Goal: Use online tool/utility: Utilize a website feature to perform a specific function

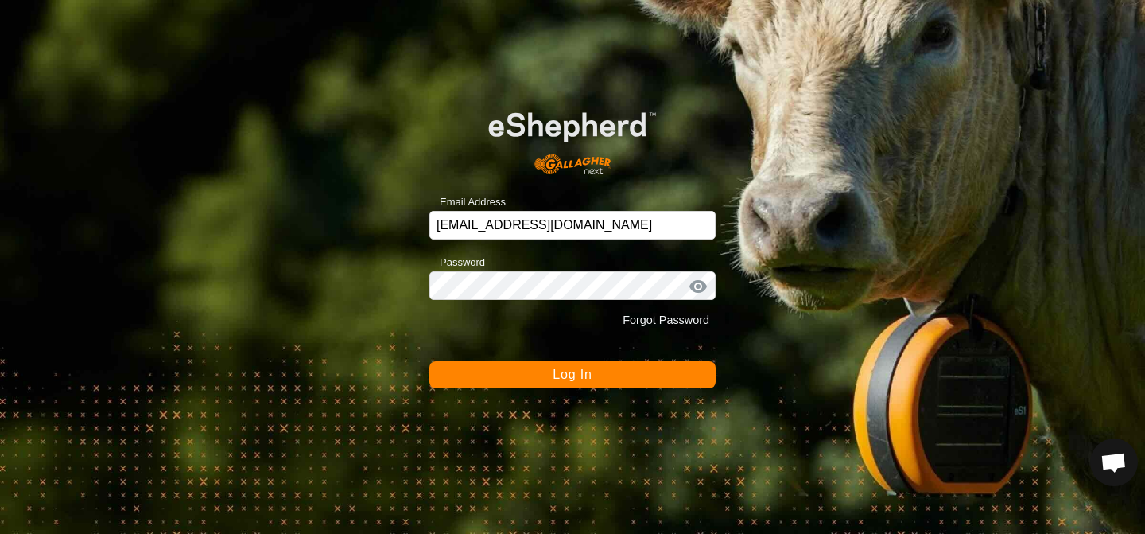
click at [466, 371] on button "Log In" at bounding box center [572, 374] width 286 height 27
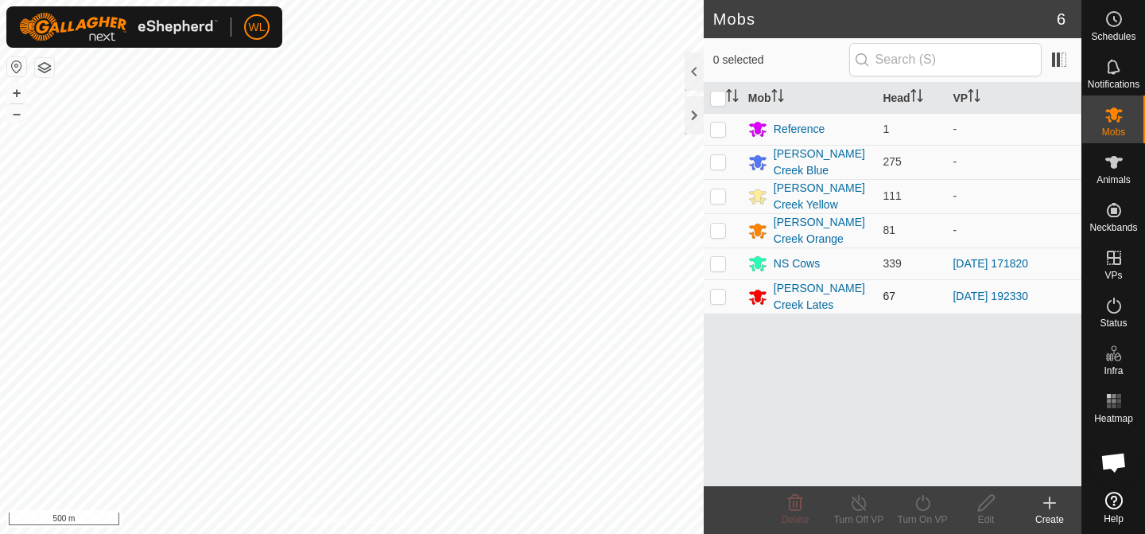
click at [713, 292] on p-checkbox at bounding box center [718, 296] width 16 height 13
checkbox input "true"
click at [917, 510] on icon at bounding box center [923, 502] width 20 height 19
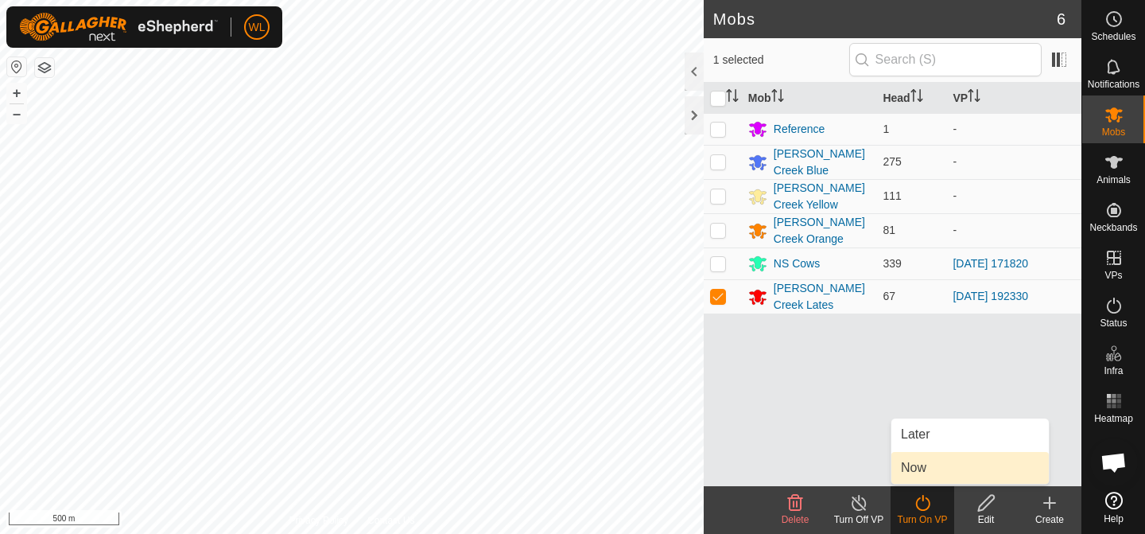
click at [917, 471] on link "Now" at bounding box center [970, 468] width 157 height 32
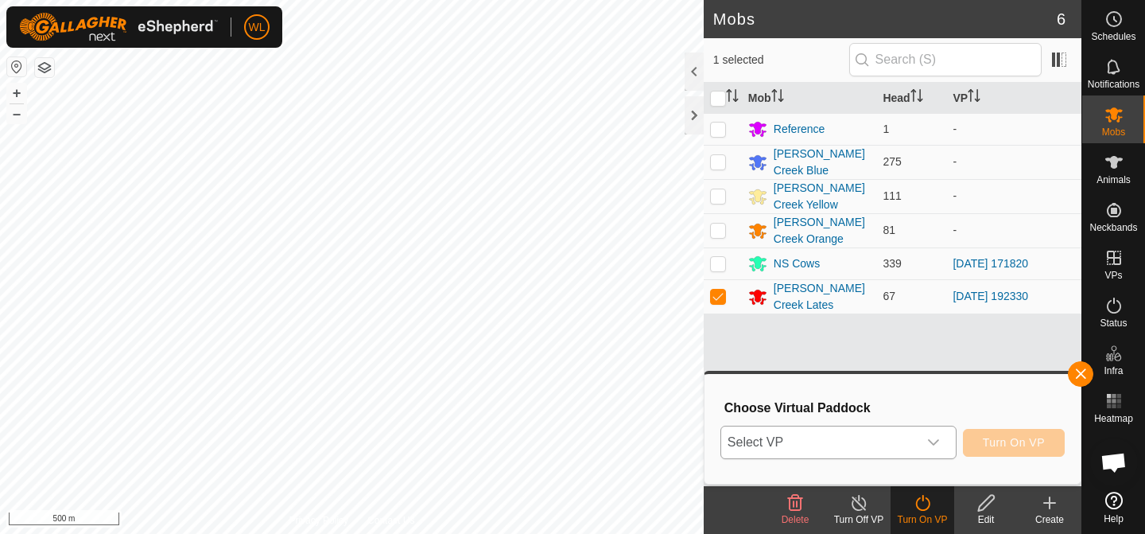
click at [911, 444] on span "Select VP" at bounding box center [819, 442] width 196 height 32
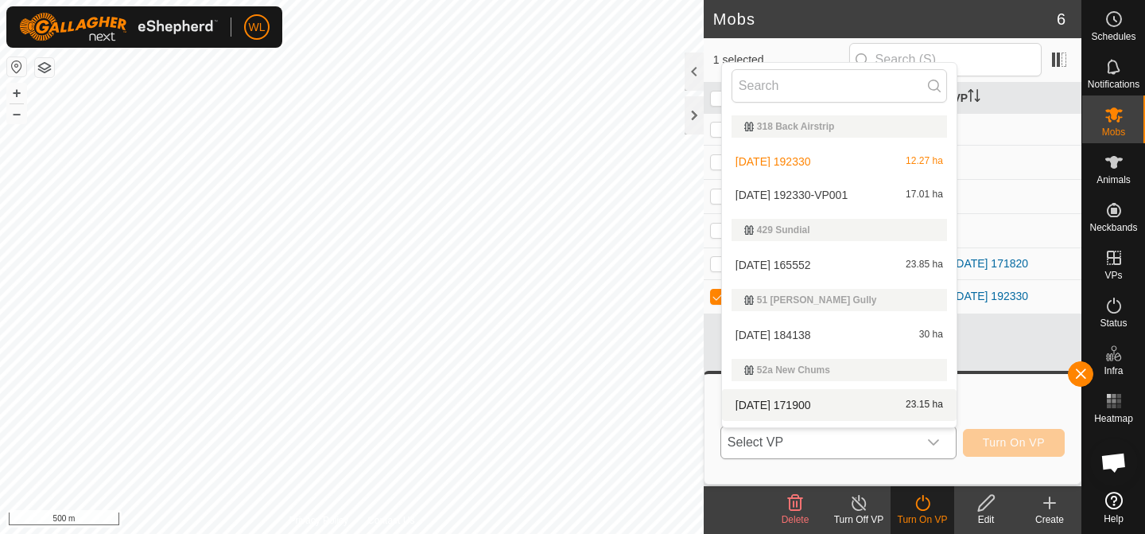
scroll to position [27, 0]
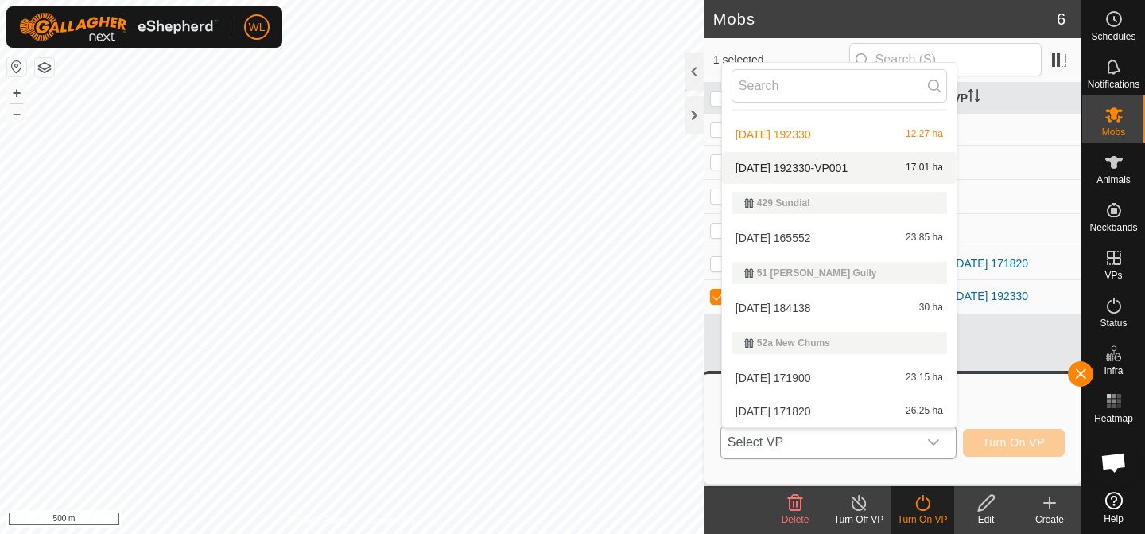
click at [830, 173] on li "[DATE] 192330-VP001 17.01 ha" at bounding box center [839, 168] width 235 height 32
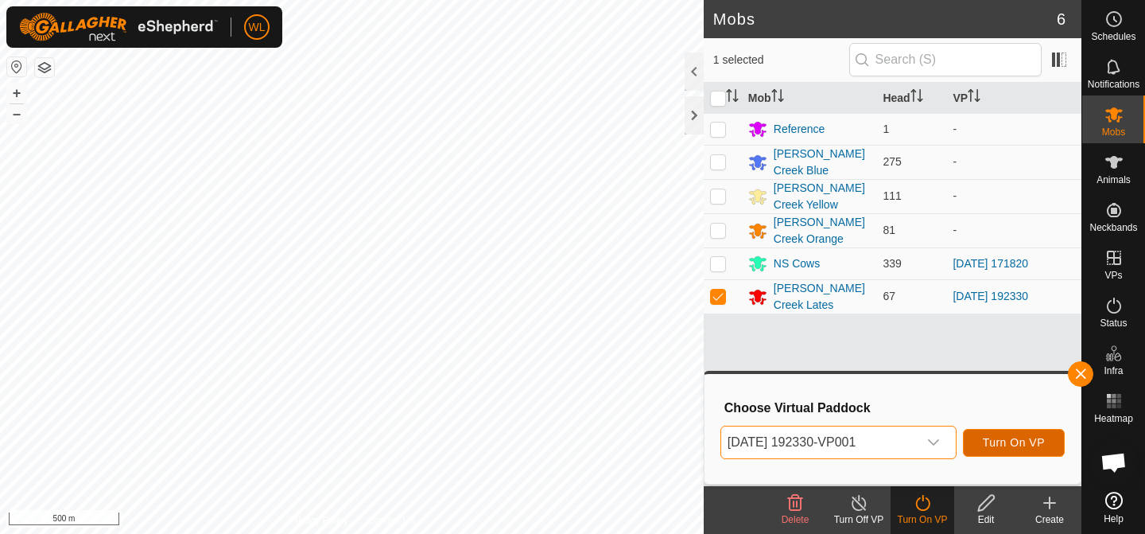
click at [991, 433] on button "Turn On VP" at bounding box center [1014, 443] width 102 height 28
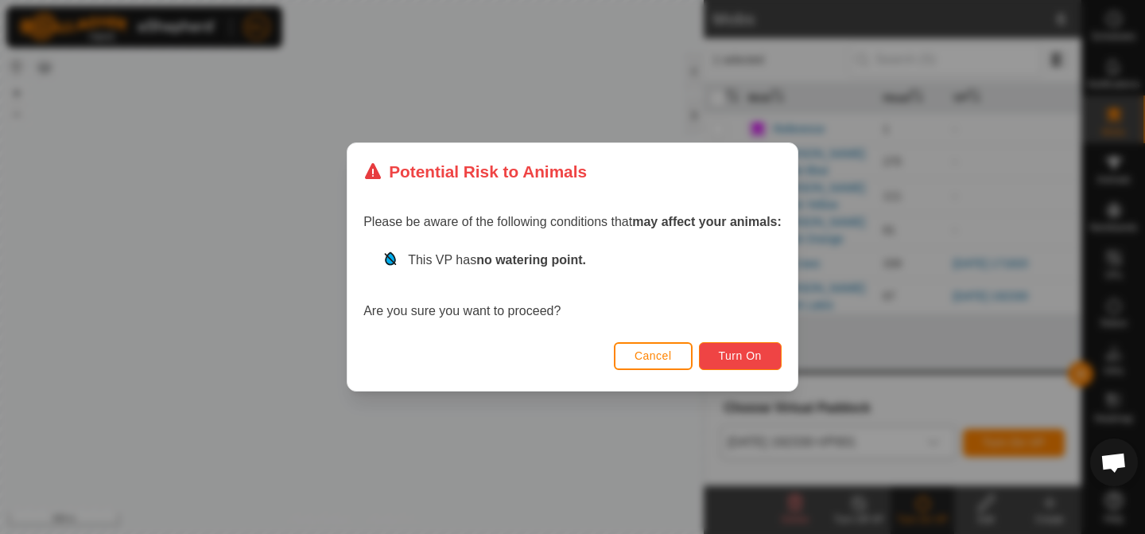
click at [766, 355] on button "Turn On" at bounding box center [740, 356] width 83 height 28
